Goal: Communication & Community: Ask a question

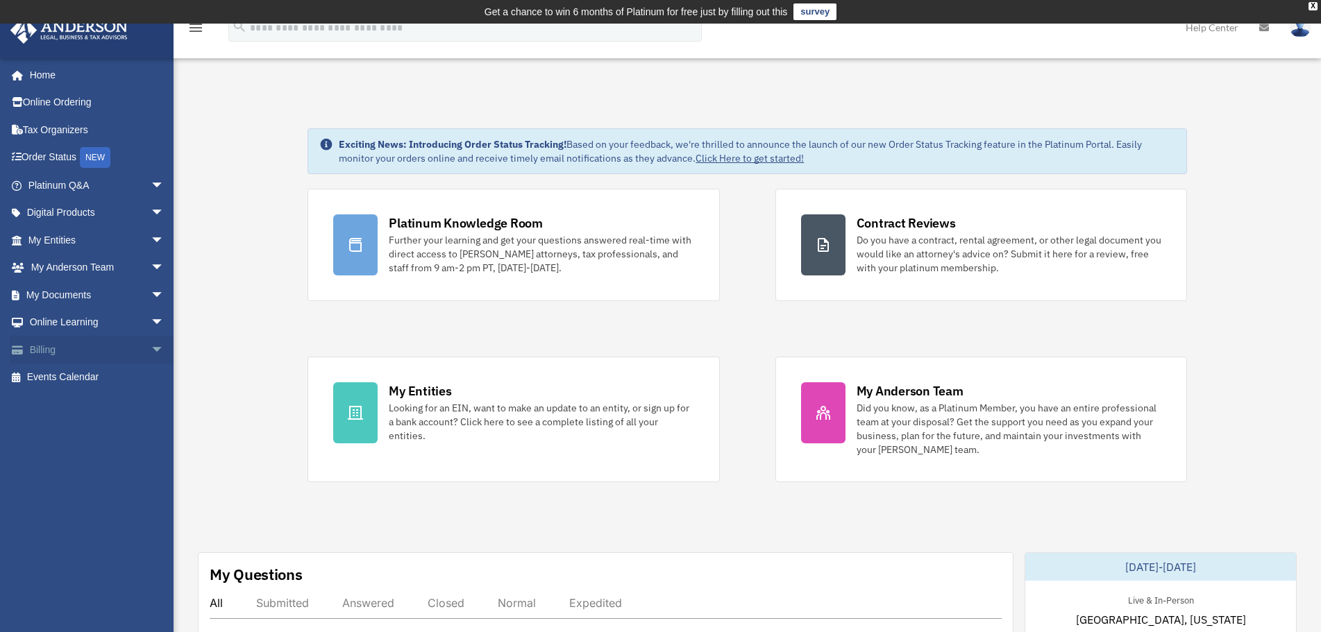
click at [53, 348] on link "Billing arrow_drop_down" at bounding box center [98, 350] width 176 height 28
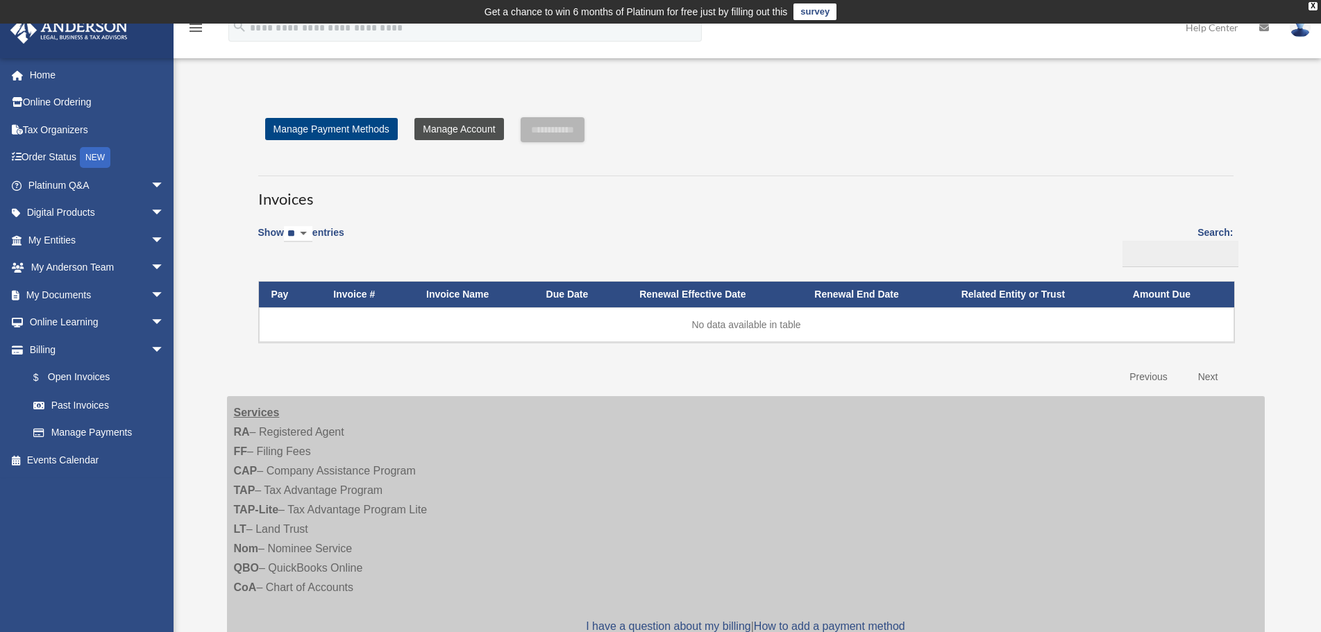
click at [444, 128] on link "Manage Account" at bounding box center [458, 129] width 89 height 22
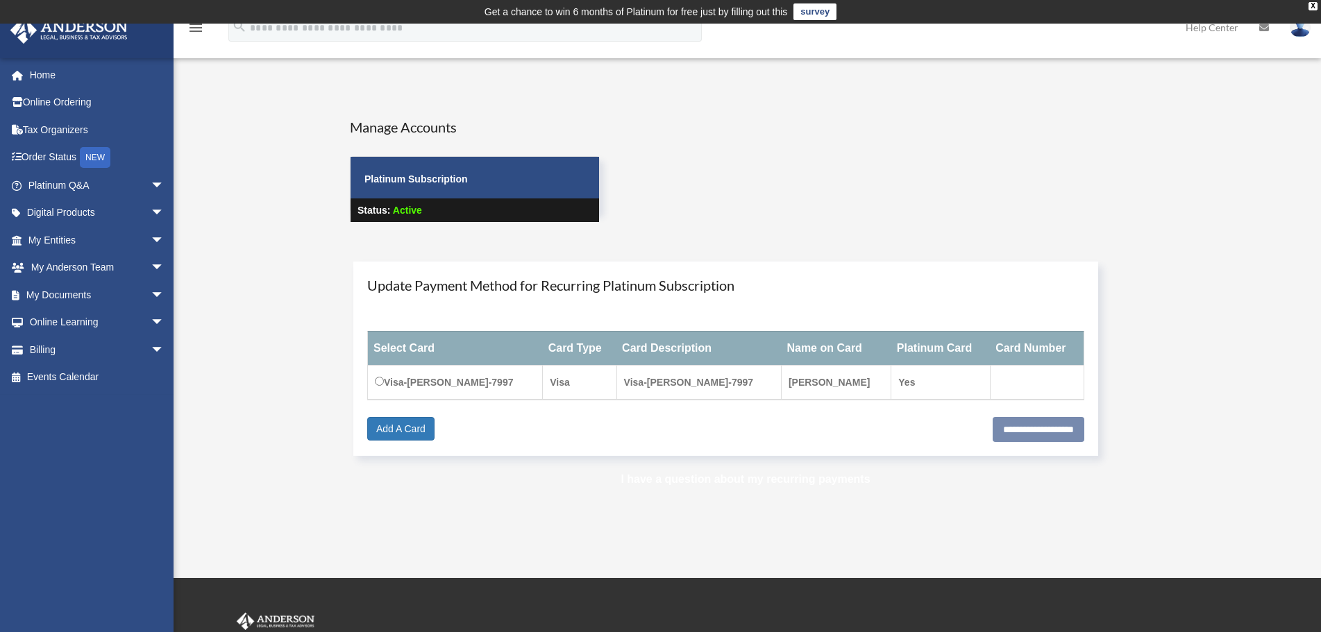
click at [706, 480] on link "I have a question about my recurring payments" at bounding box center [744, 479] width 249 height 12
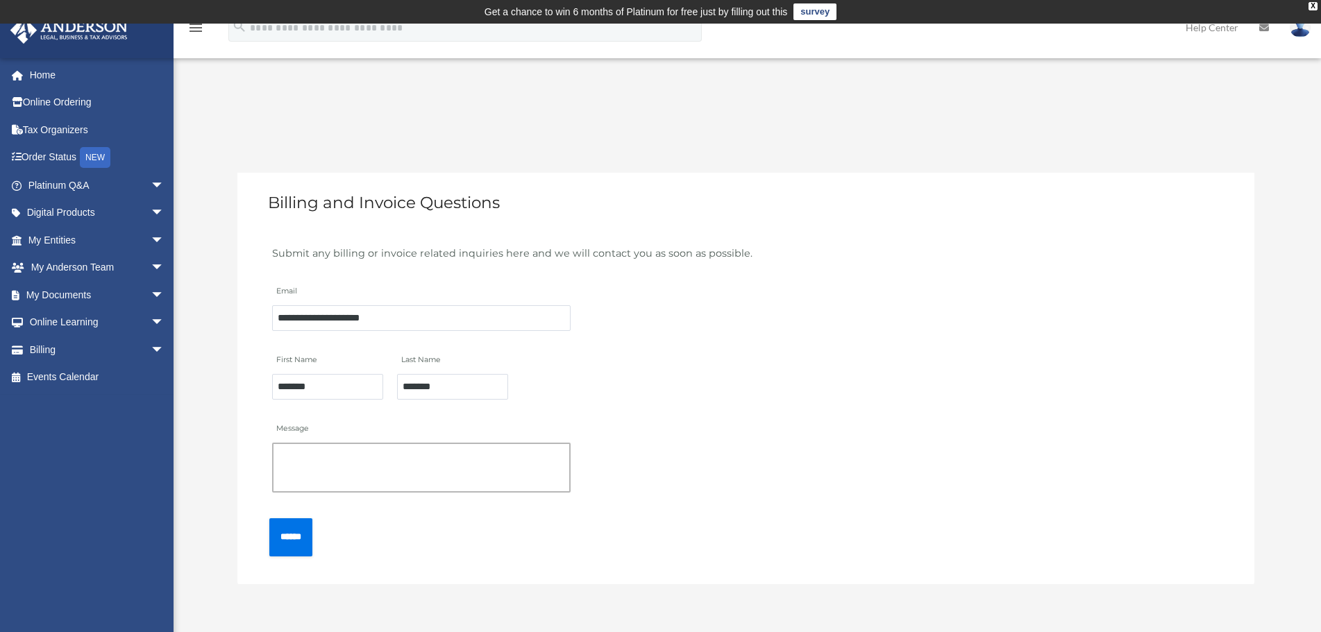
click at [309, 468] on textarea "Message" at bounding box center [421, 468] width 298 height 50
type textarea "**********"
click at [292, 537] on input "******" at bounding box center [290, 537] width 43 height 38
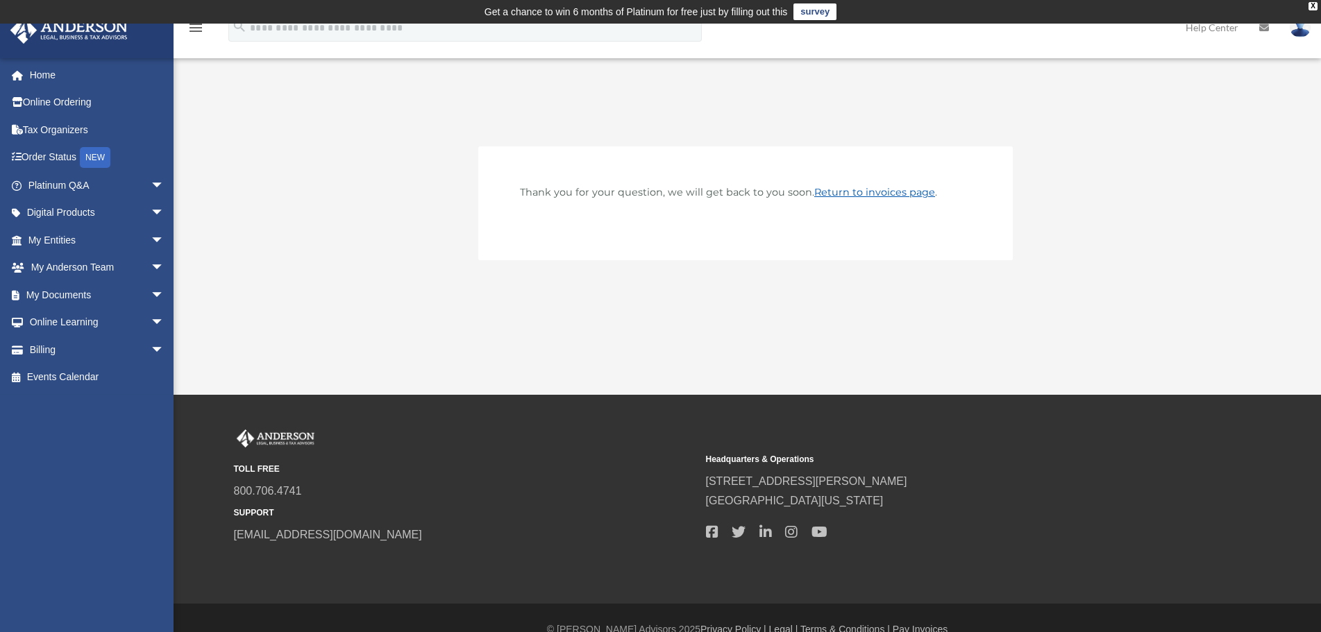
click at [873, 189] on link "Return to invoices page" at bounding box center [874, 192] width 121 height 12
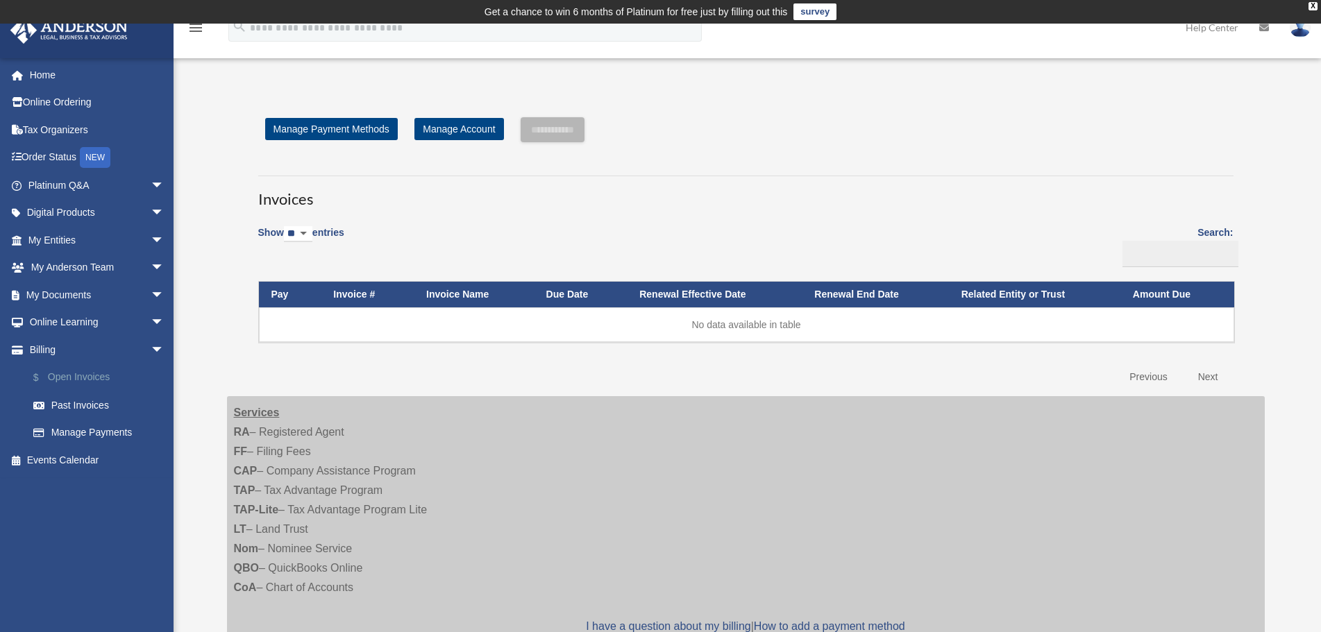
click at [89, 375] on link "$ Open Invoices" at bounding box center [102, 378] width 166 height 28
click at [1137, 254] on input "Search:" at bounding box center [1180, 254] width 116 height 26
click at [63, 153] on link "Order Status NEW" at bounding box center [98, 158] width 176 height 28
click at [73, 241] on link "My Entities arrow_drop_down" at bounding box center [98, 240] width 176 height 28
click at [151, 233] on span "arrow_drop_down" at bounding box center [165, 240] width 28 height 28
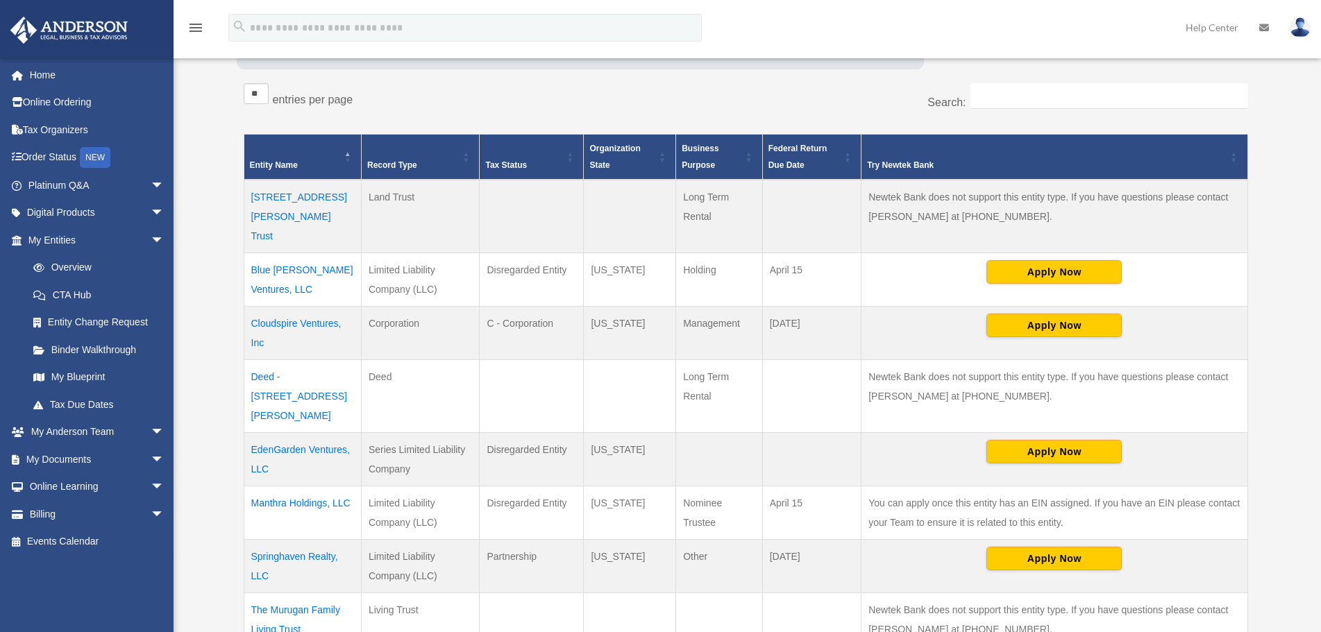
scroll to position [279, 0]
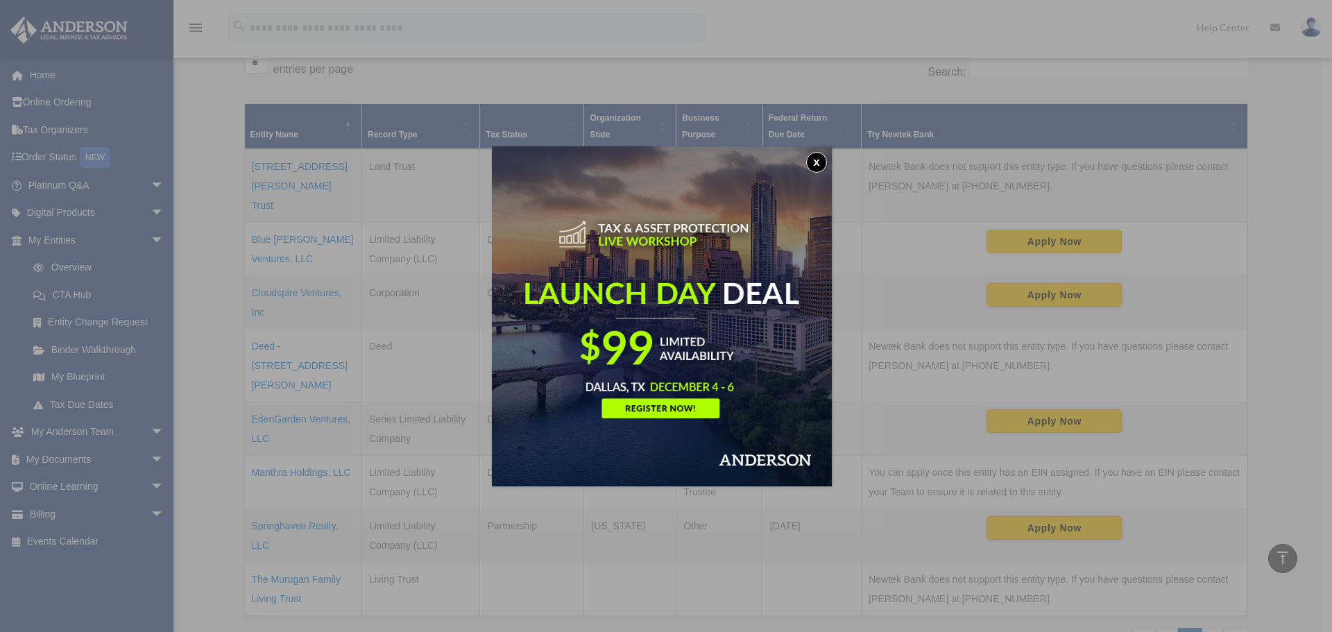
click at [822, 157] on button "x" at bounding box center [816, 162] width 21 height 21
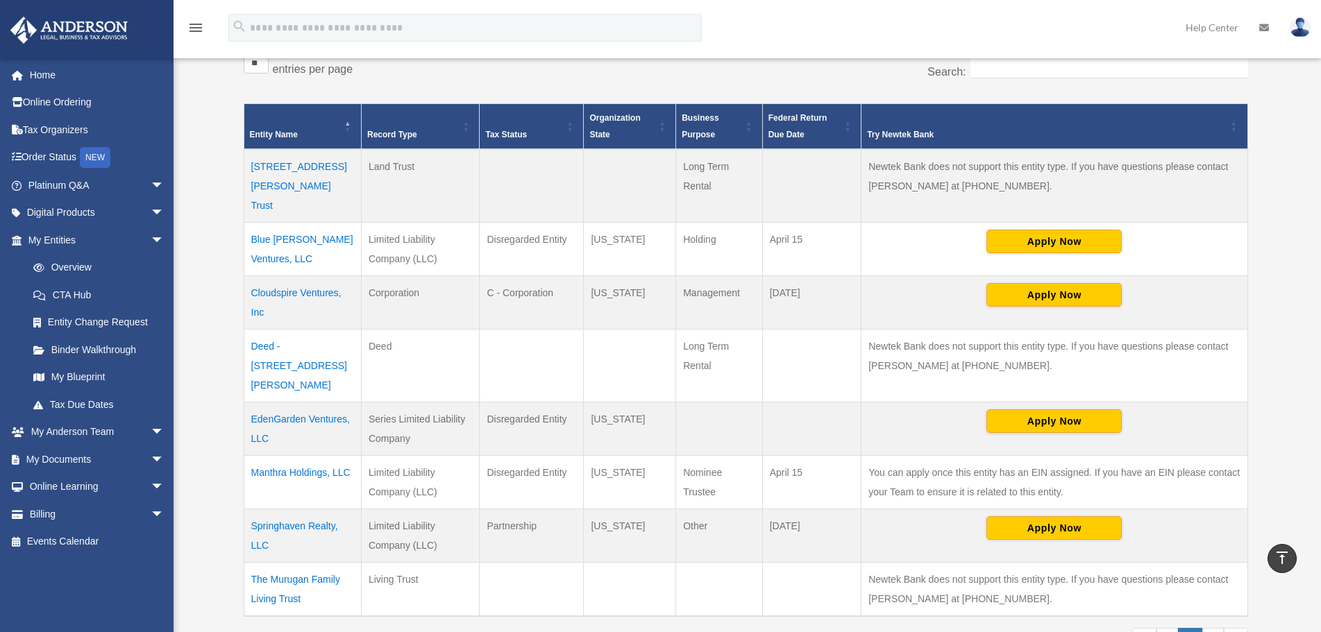
click at [287, 330] on td "Deed - [STREET_ADDRESS][PERSON_NAME]" at bounding box center [302, 366] width 117 height 73
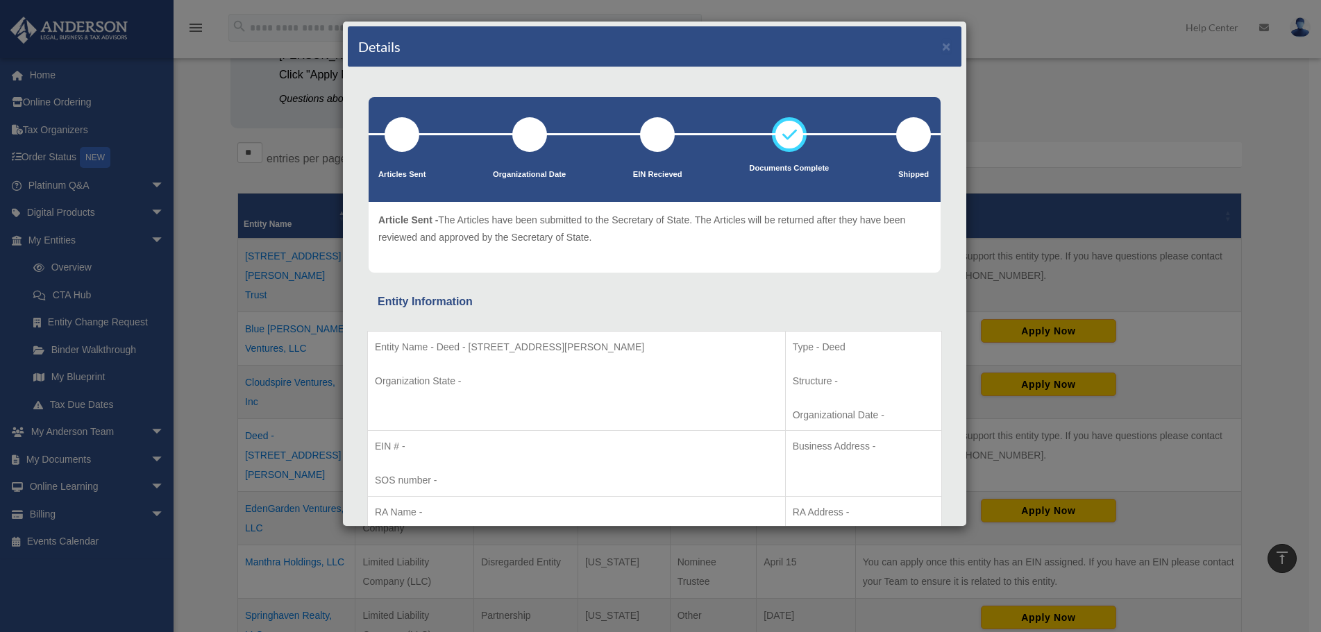
scroll to position [0, 0]
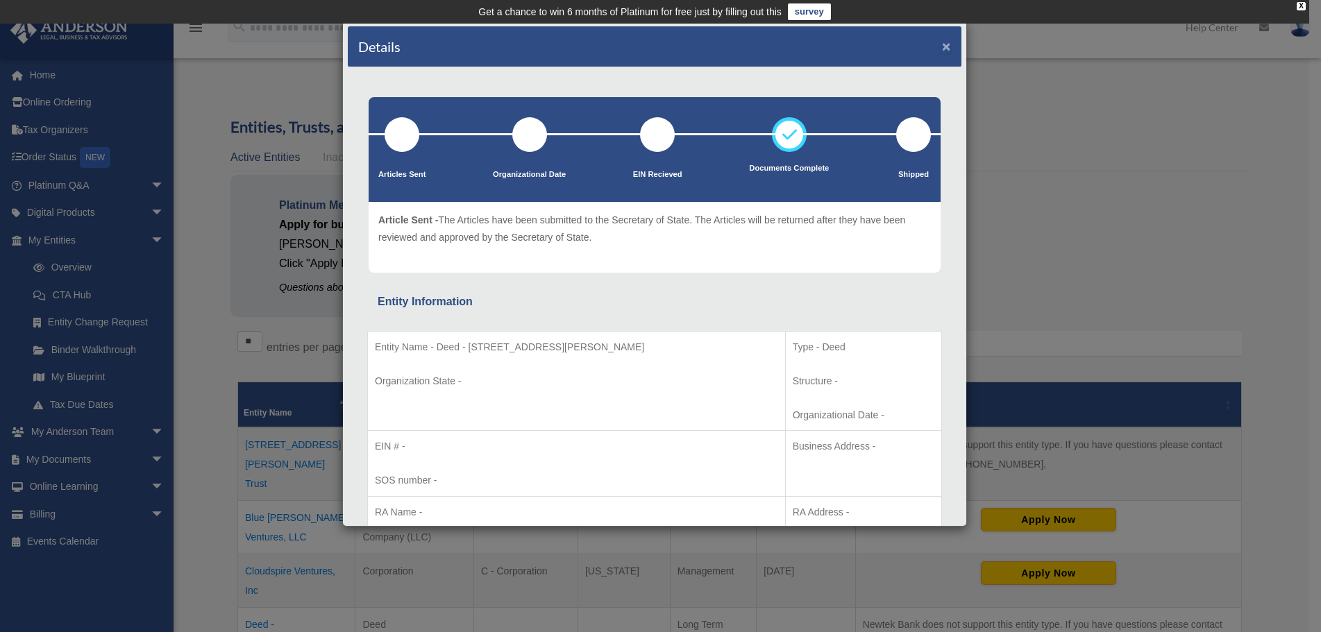
click at [942, 44] on button "×" at bounding box center [946, 46] width 9 height 15
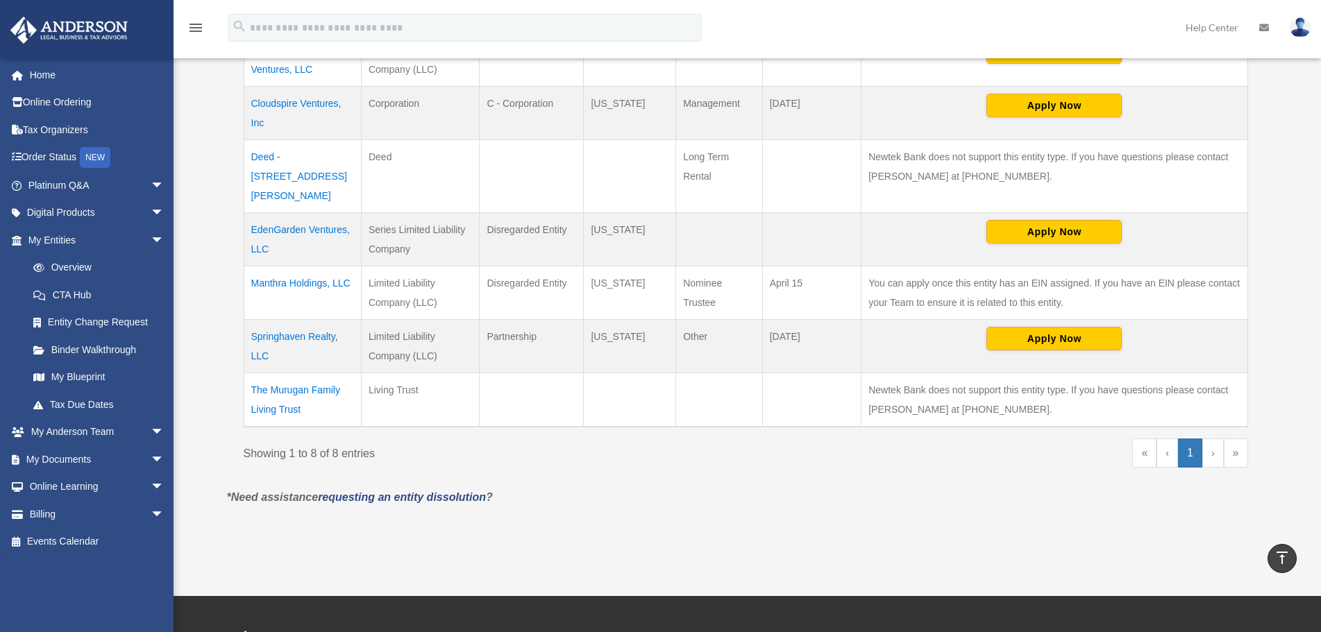
scroll to position [486, 0]
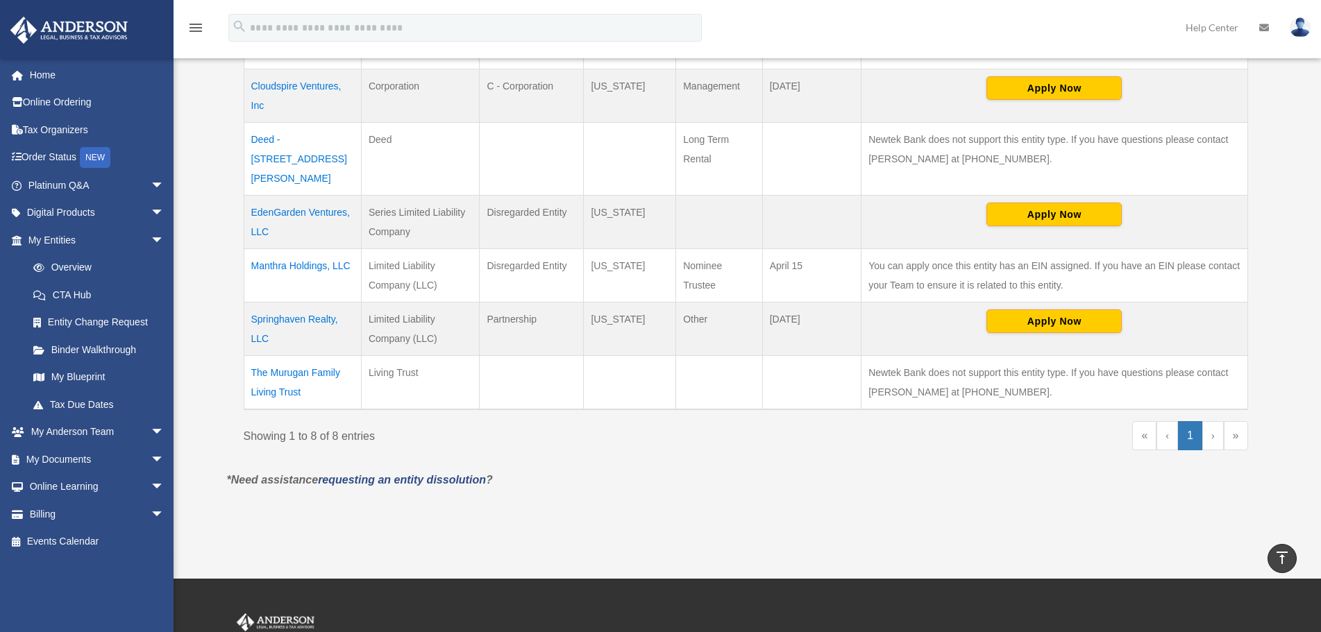
click at [314, 356] on td "The Murugan Family Living Trust" at bounding box center [302, 383] width 117 height 54
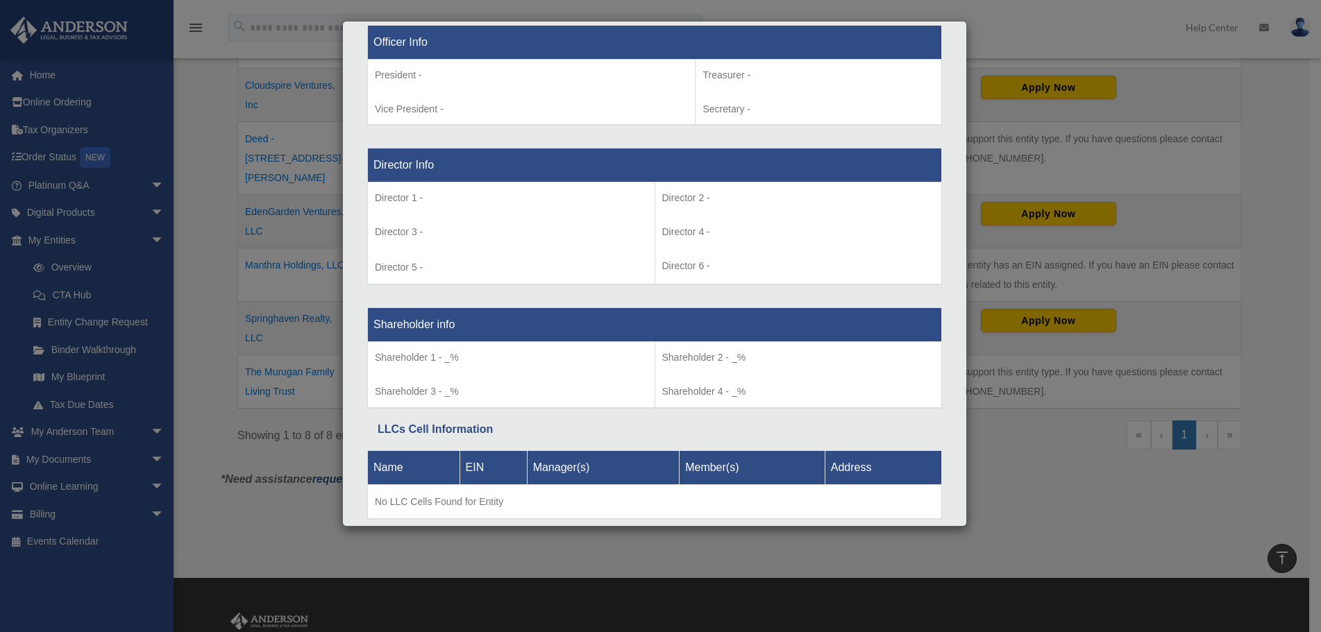
scroll to position [949, 0]
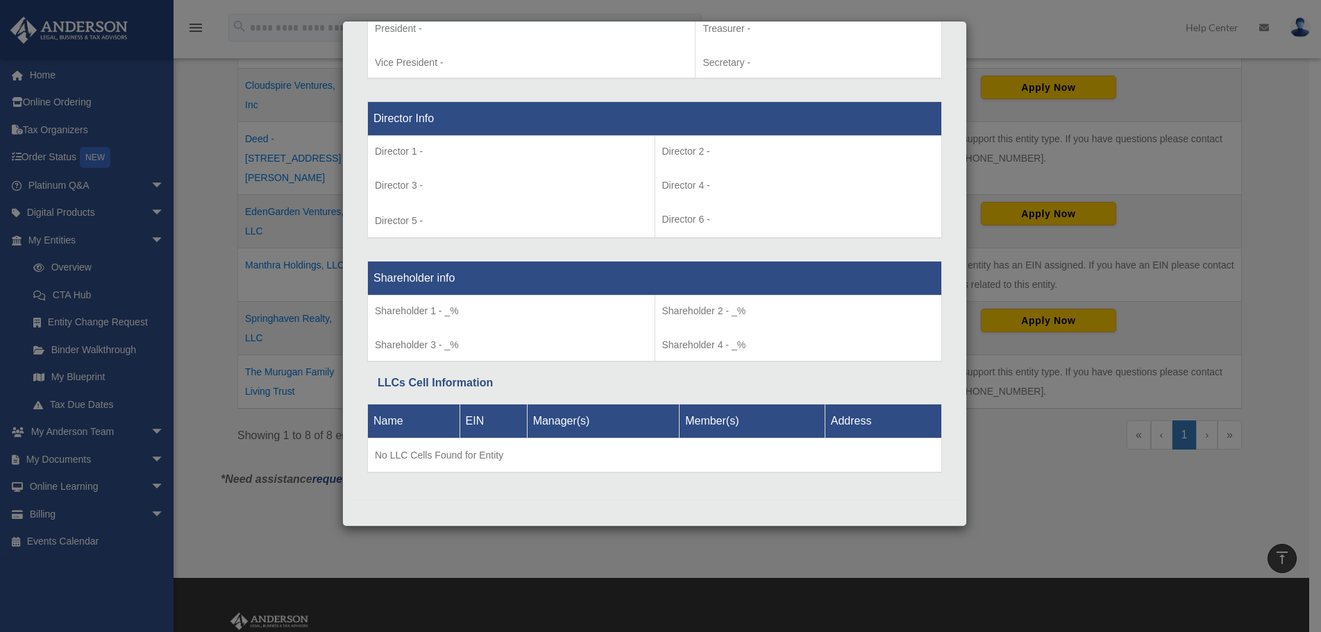
click at [1049, 26] on div "Details × Articles Sent Organizational Date" at bounding box center [660, 316] width 1321 height 632
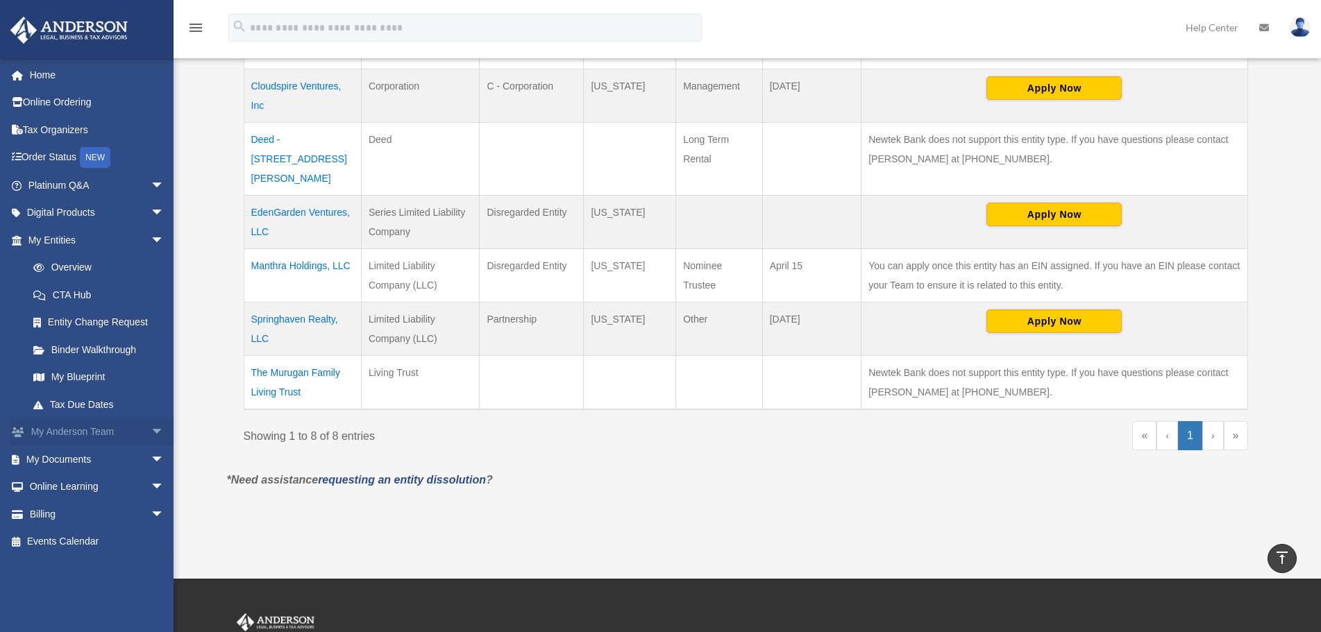
click at [151, 431] on span "arrow_drop_down" at bounding box center [165, 432] width 28 height 28
click at [112, 455] on link "My Anderson Team" at bounding box center [102, 460] width 166 height 28
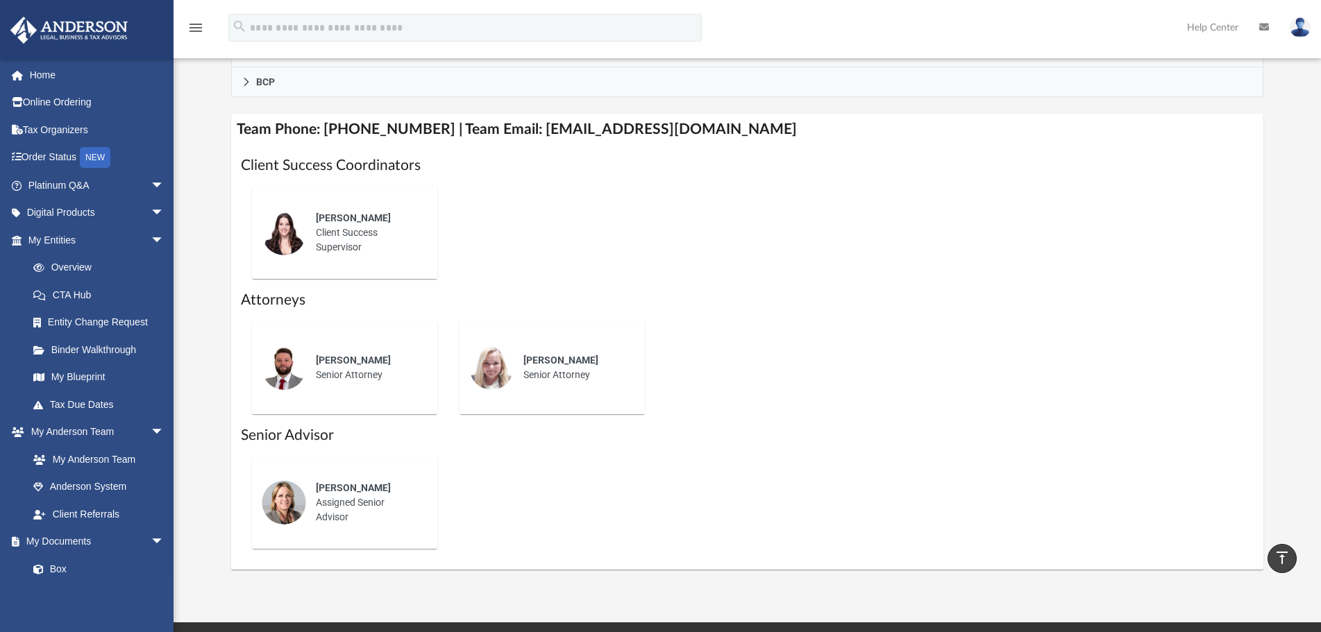
scroll to position [486, 0]
click at [90, 373] on link "My Blueprint" at bounding box center [102, 378] width 166 height 28
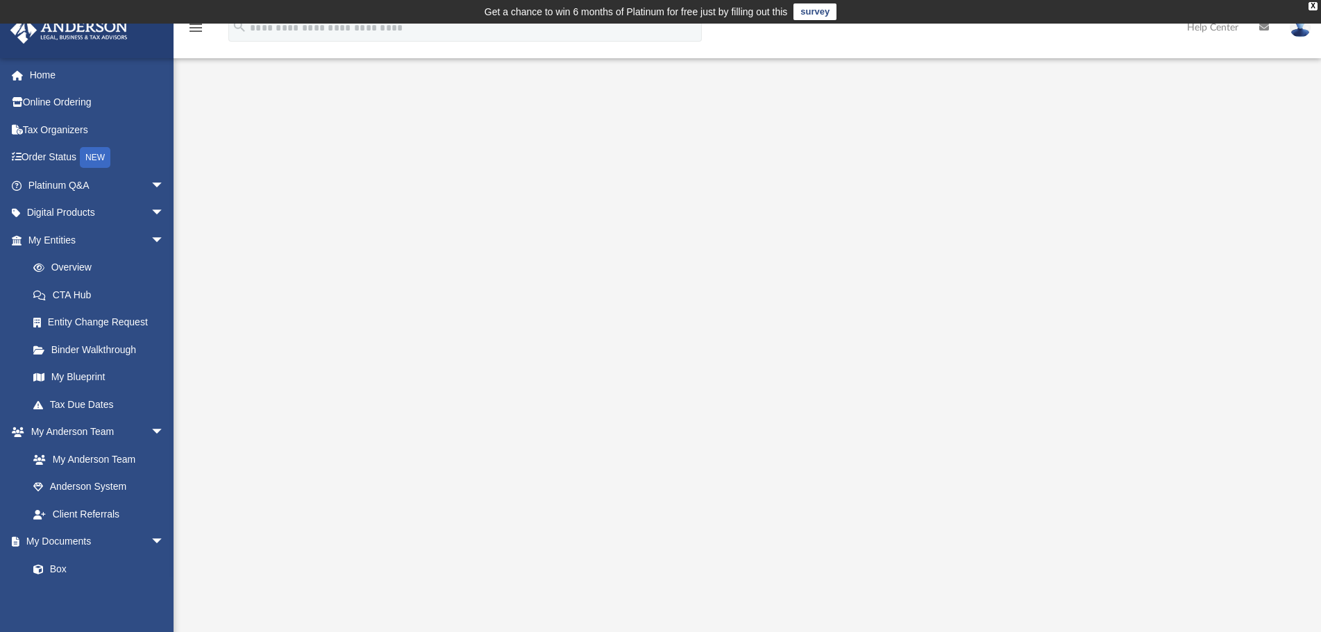
click at [867, 87] on div "App shobadance@gmail.com Sign Out shobadance@gmail.com Home Online Ordering Tax…" at bounding box center [660, 375] width 1321 height 599
click at [473, 75] on div "App shobadance@gmail.com Sign Out shobadance@gmail.com Home Online Ordering Tax…" at bounding box center [660, 376] width 1321 height 704
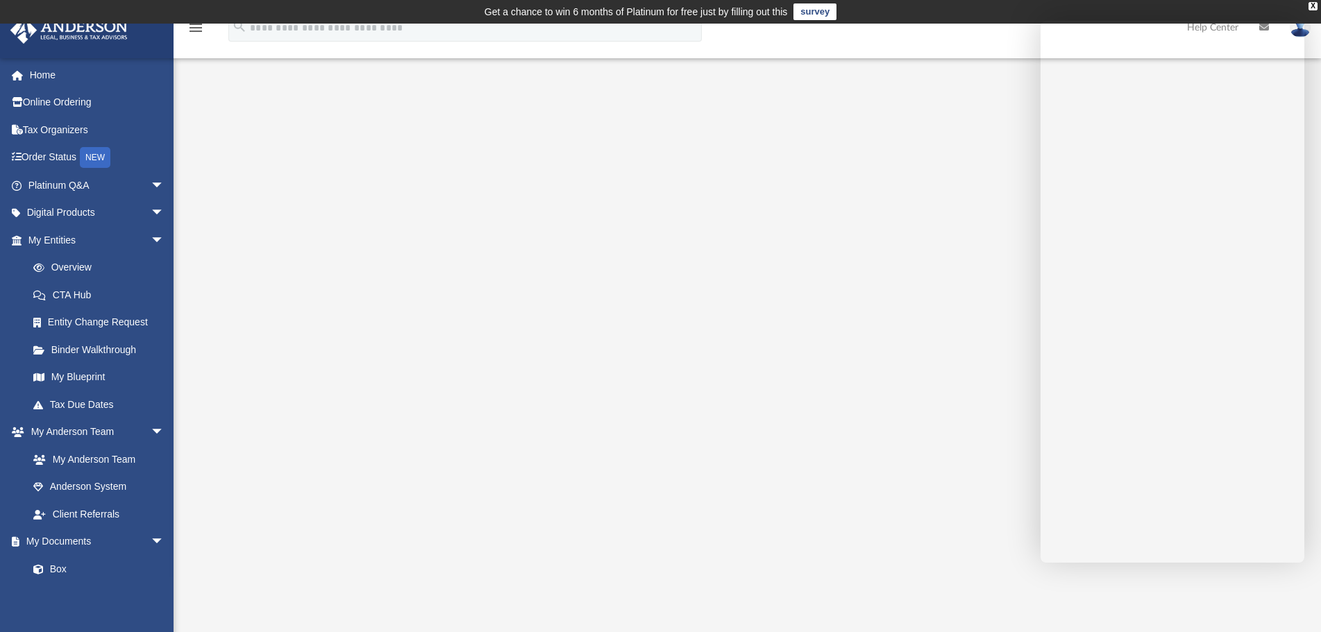
scroll to position [69, 0]
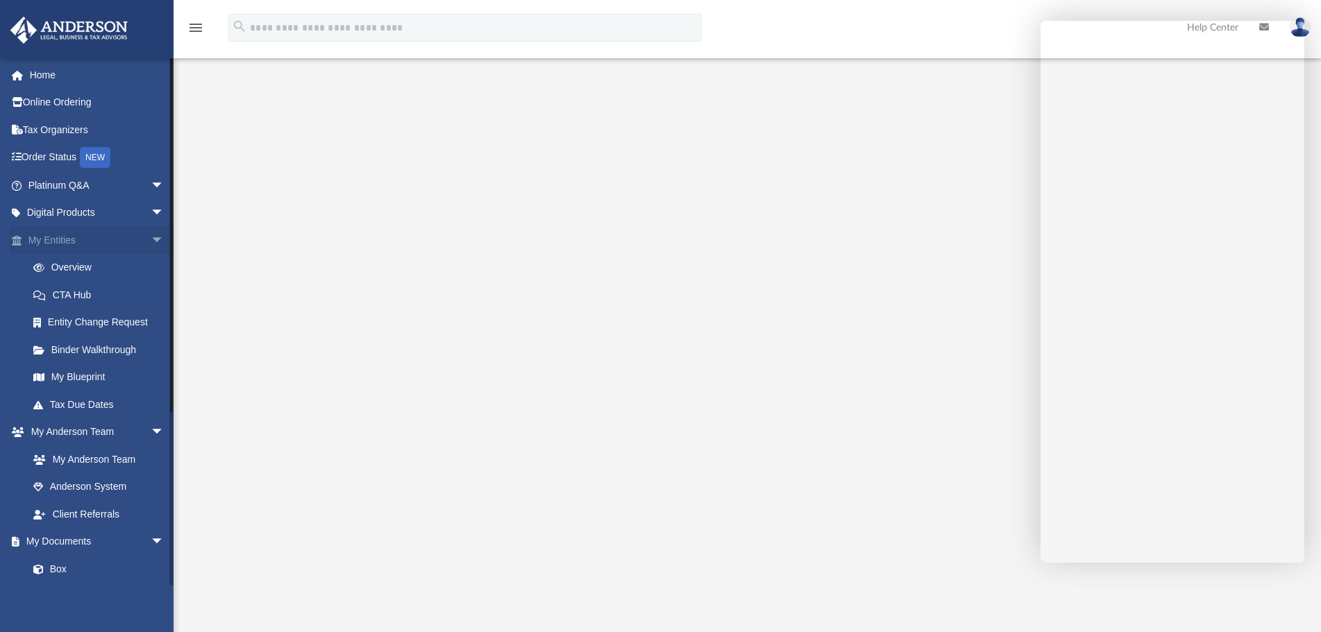
click at [151, 235] on span "arrow_drop_down" at bounding box center [165, 240] width 28 height 28
click at [151, 237] on span "arrow_drop_up" at bounding box center [165, 240] width 28 height 28
click at [90, 376] on link "My Blueprint" at bounding box center [102, 378] width 166 height 28
click at [64, 376] on link "My Blueprint" at bounding box center [102, 378] width 166 height 28
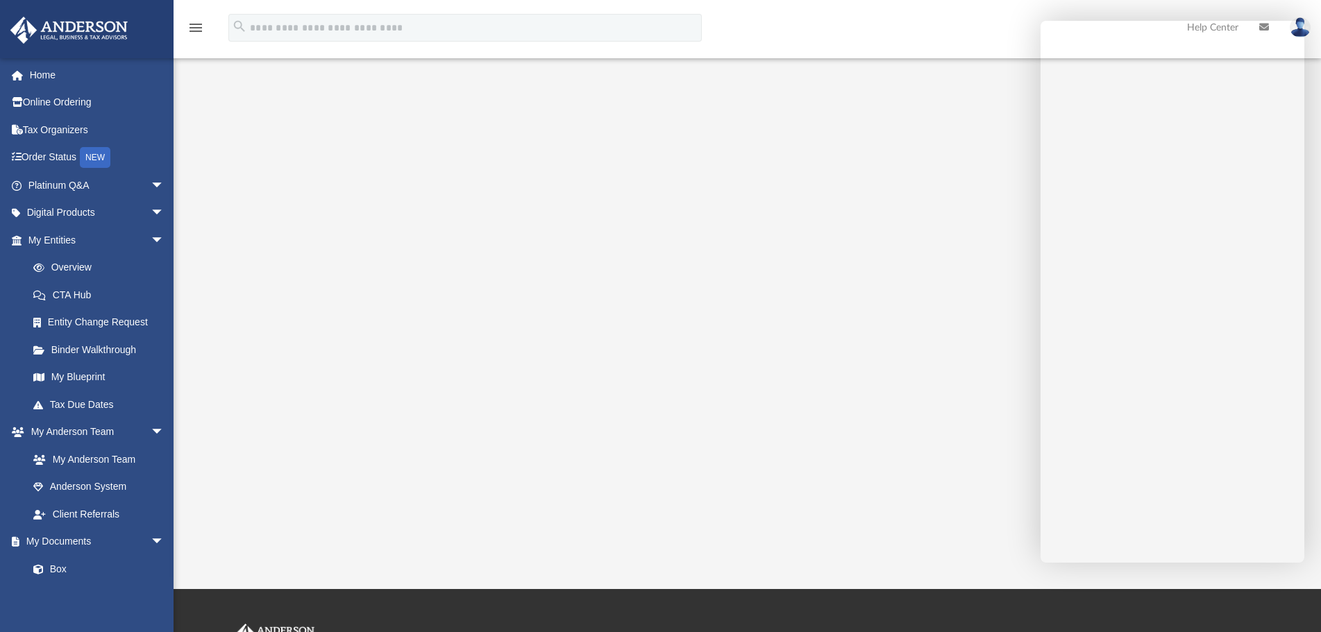
scroll to position [0, 0]
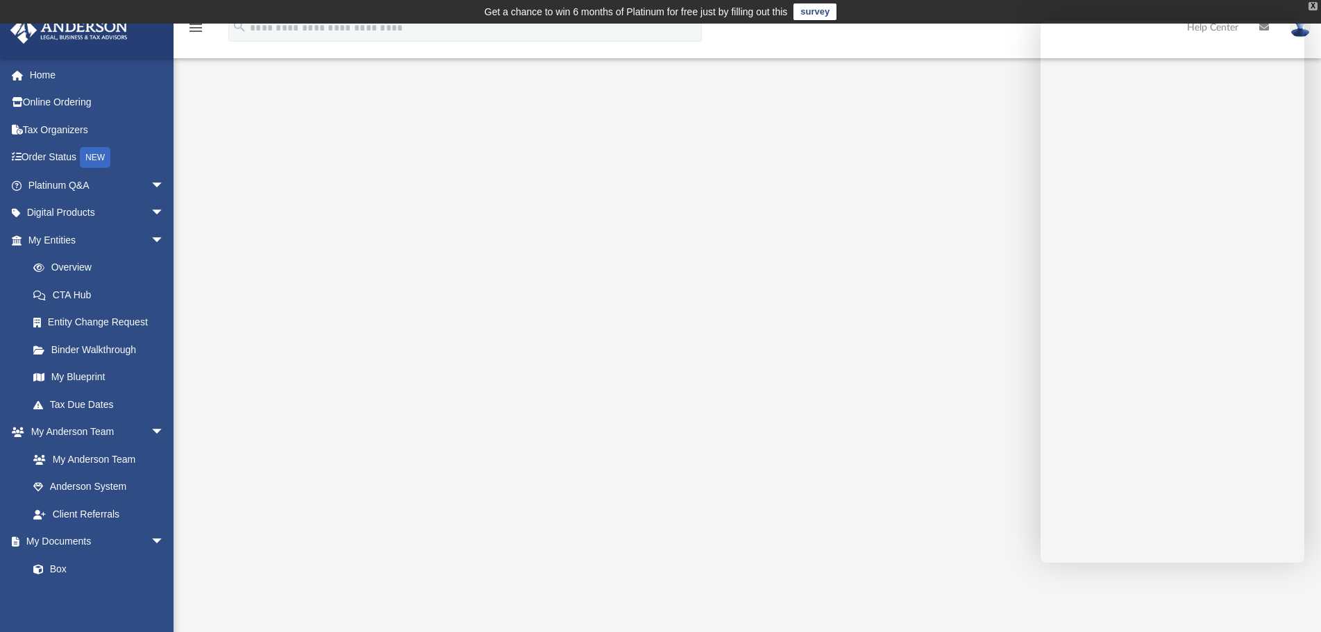
click at [1315, 3] on div "X" at bounding box center [1312, 6] width 9 height 8
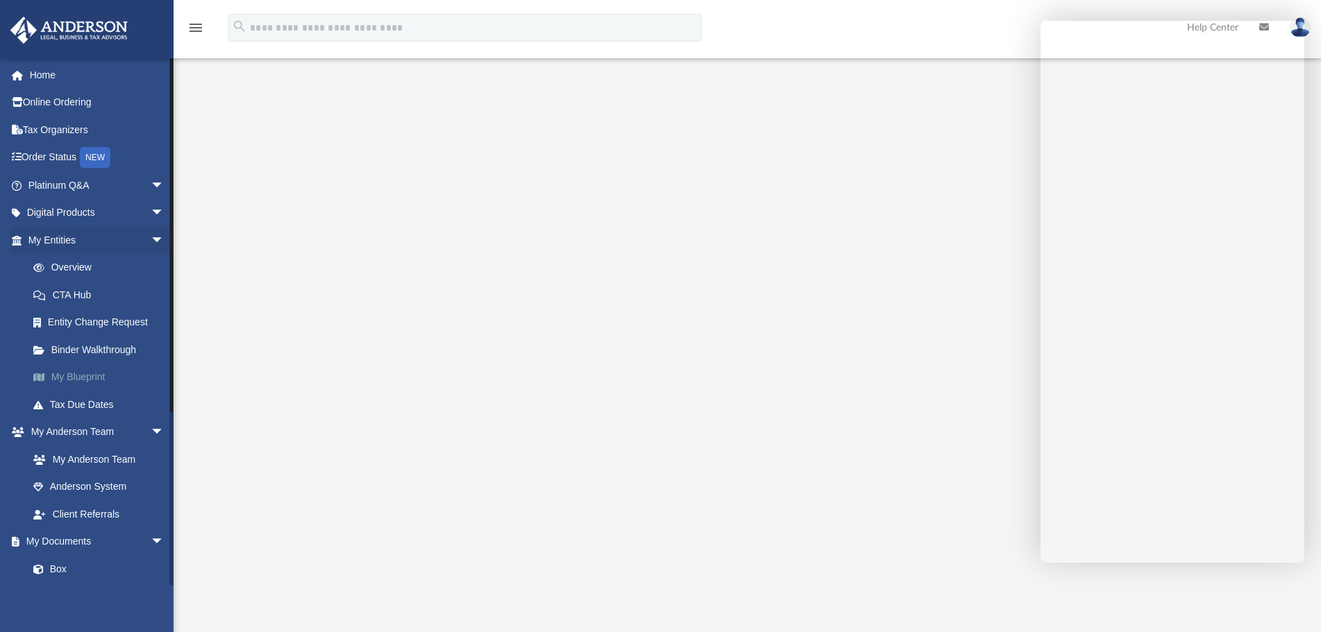
click at [59, 373] on link "My Blueprint" at bounding box center [102, 378] width 166 height 28
click at [67, 375] on link "My Blueprint" at bounding box center [102, 378] width 166 height 28
drag, startPoint x: 65, startPoint y: 374, endPoint x: 305, endPoint y: 287, distance: 255.5
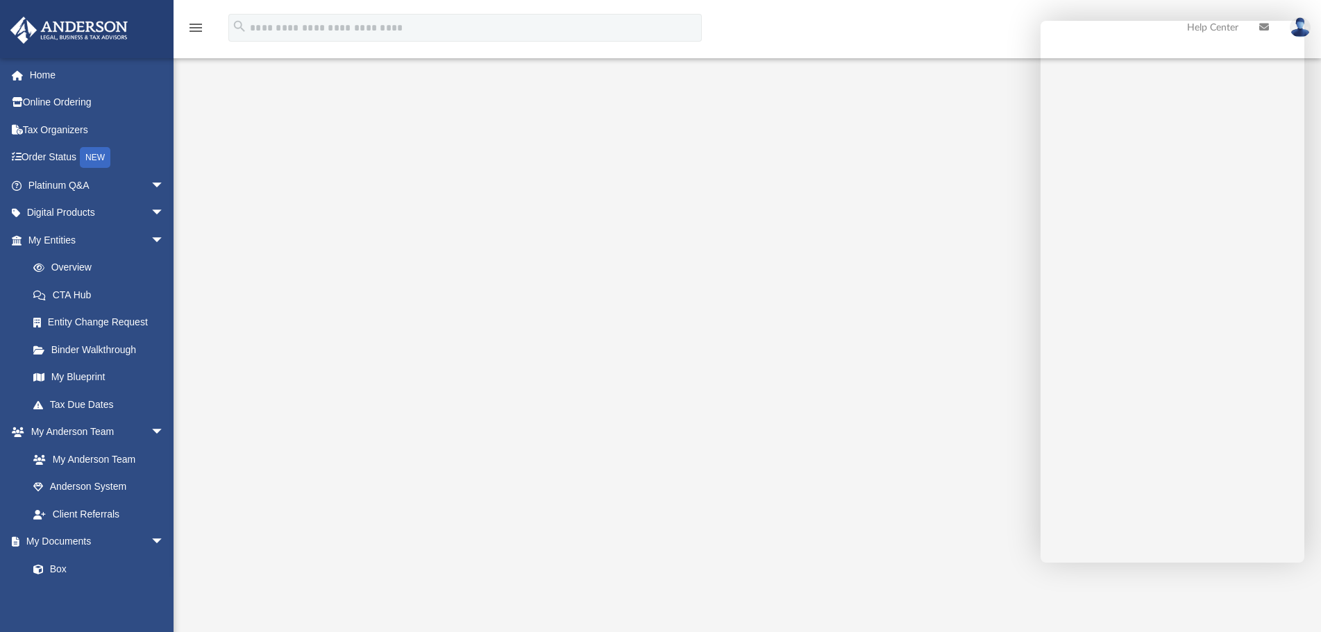
click at [305, 287] on div at bounding box center [747, 373] width 1033 height 555
click at [117, 345] on link "Binder Walkthrough" at bounding box center [102, 350] width 166 height 28
